Goal: Task Accomplishment & Management: Use online tool/utility

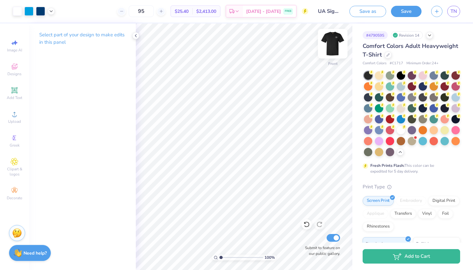
click at [337, 43] on img at bounding box center [333, 44] width 26 height 26
click at [337, 43] on img at bounding box center [332, 43] width 13 height 13
type input "0.50"
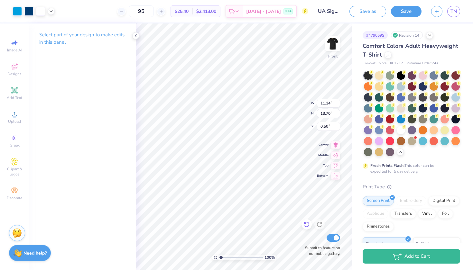
click at [306, 221] on div at bounding box center [306, 224] width 10 height 10
click at [357, 98] on div "Art colors 95 $25.40 Per Item $2,413.00 Total Est. Delivery Aug 24 - 27 FREE De…" at bounding box center [236, 135] width 473 height 270
click at [288, 102] on div "Art colors 95 $25.40 Per Item $2,413.00 Total Est. Delivery Aug 24 - 27 FREE De…" at bounding box center [236, 135] width 473 height 270
click at [306, 225] on icon at bounding box center [306, 224] width 6 height 6
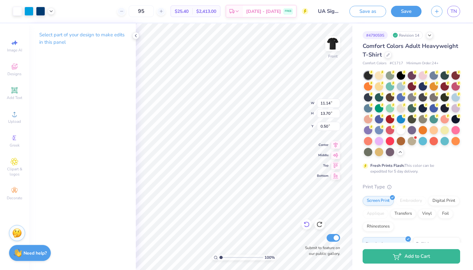
click at [306, 225] on icon at bounding box center [306, 224] width 6 height 6
type input "2.83"
click at [338, 43] on img at bounding box center [333, 44] width 26 height 26
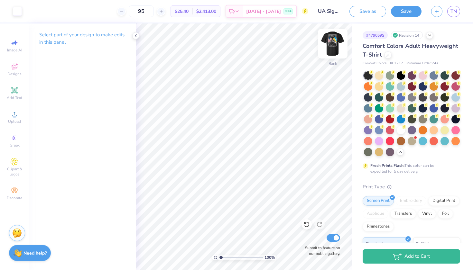
click at [342, 55] on img at bounding box center [333, 44] width 26 height 26
click at [337, 54] on img at bounding box center [333, 44] width 26 height 26
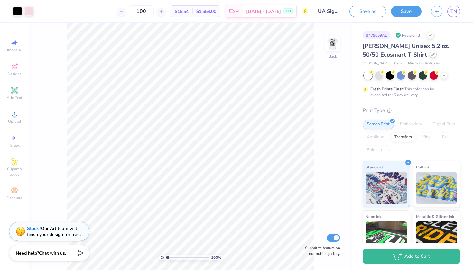
click at [429, 56] on div at bounding box center [432, 54] width 7 height 7
click at [429, 57] on div at bounding box center [432, 54] width 7 height 7
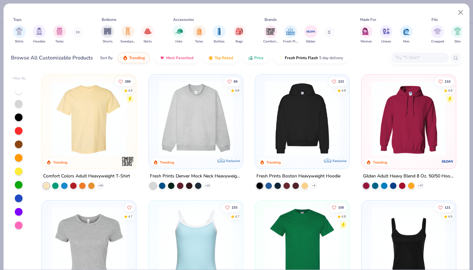
click at [127, 133] on img at bounding box center [88, 118] width 81 height 75
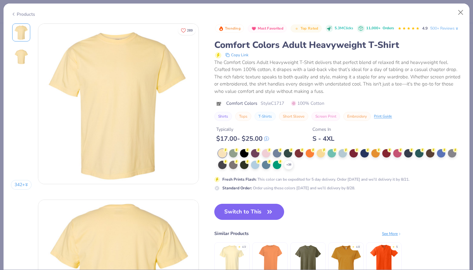
drag, startPoint x: 127, startPoint y: 133, endPoint x: 101, endPoint y: 125, distance: 27.3
click at [101, 125] on img at bounding box center [118, 104] width 160 height 160
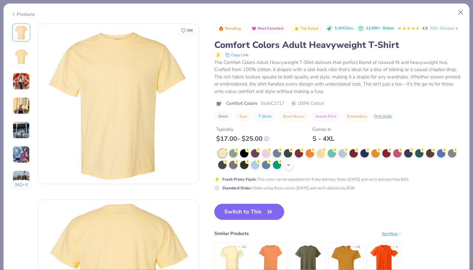
click at [285, 166] on div "+ 38" at bounding box center [289, 165] width 10 height 10
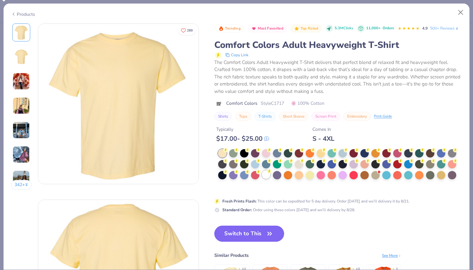
click at [267, 172] on div at bounding box center [266, 174] width 8 height 8
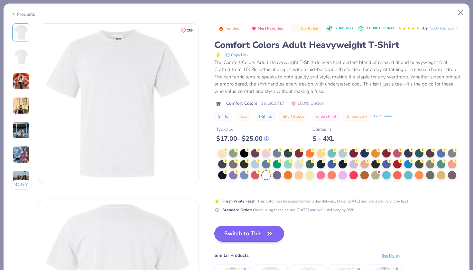
click at [249, 233] on button "Switch to This" at bounding box center [249, 234] width 70 height 16
click at [256, 233] on button "Switch to This" at bounding box center [249, 234] width 70 height 16
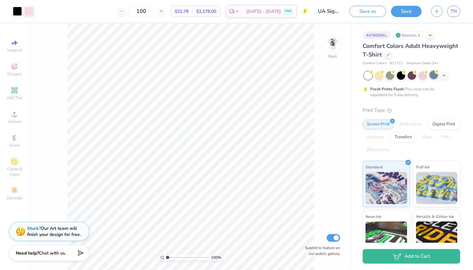
click at [373, 72] on circle at bounding box center [371, 72] width 5 height 5
click at [441, 72] on div at bounding box center [443, 74] width 7 height 7
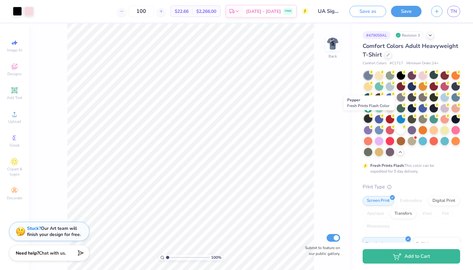
click at [371, 74] on icon at bounding box center [371, 72] width 2 height 3
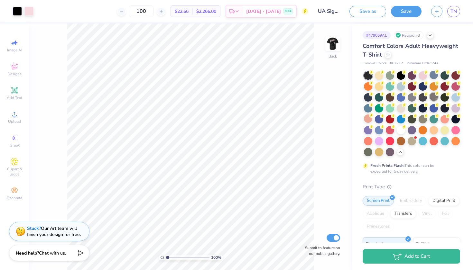
click at [435, 95] on icon at bounding box center [436, 93] width 5 height 5
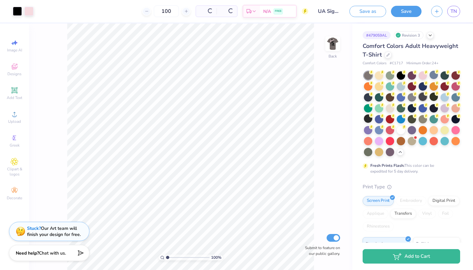
click at [424, 98] on div at bounding box center [422, 97] width 8 height 8
click at [332, 44] on img at bounding box center [333, 44] width 26 height 26
